Goal: Check status

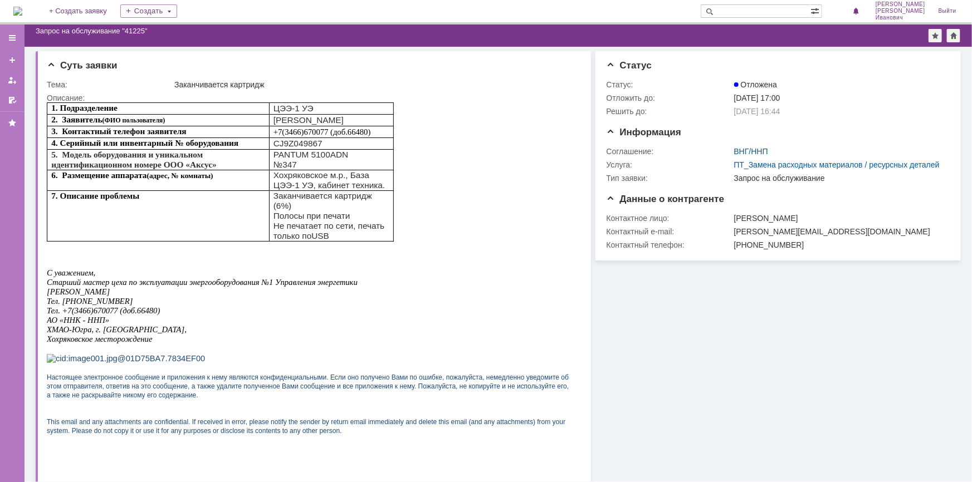
scroll to position [210, 0]
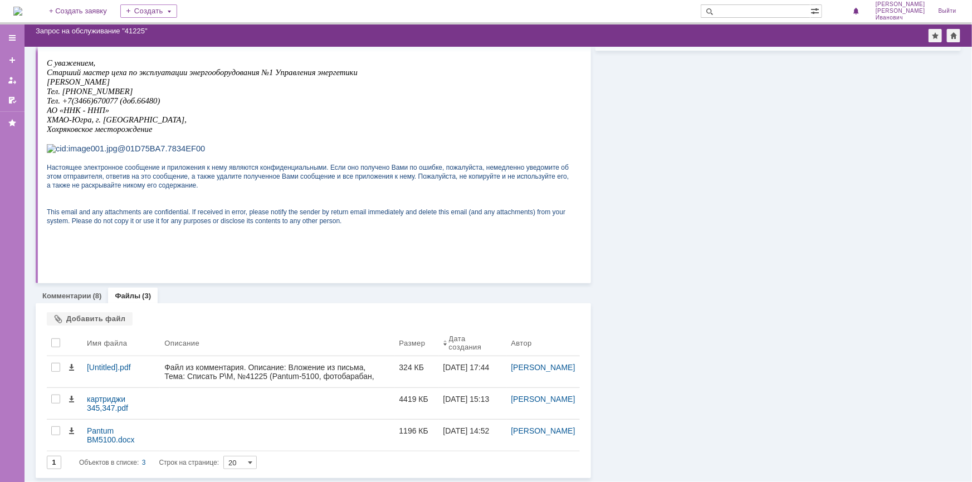
click at [704, 123] on div "Информация Статус Статус: Отложена Отложить до: [DATE] 17:00 Решить до: [DATE] …" at bounding box center [776, 158] width 370 height 642
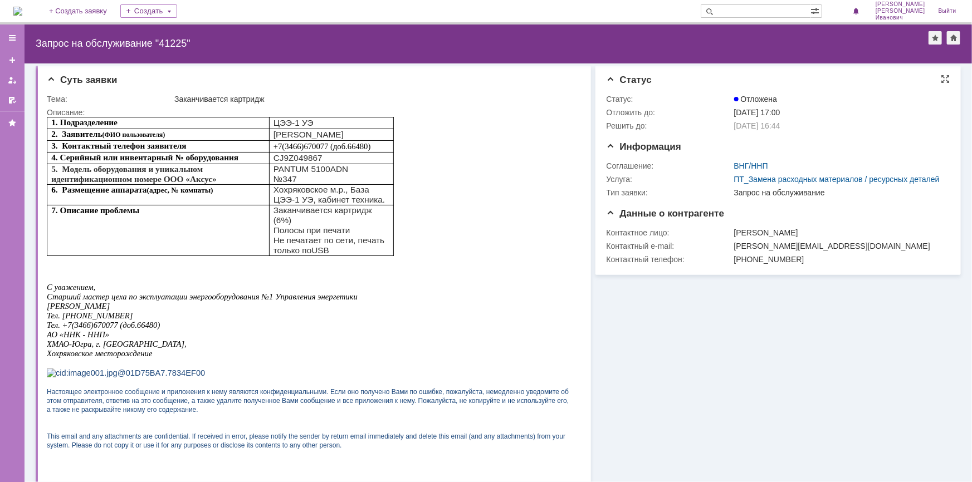
scroll to position [0, 0]
